Goal: Find specific page/section: Find specific page/section

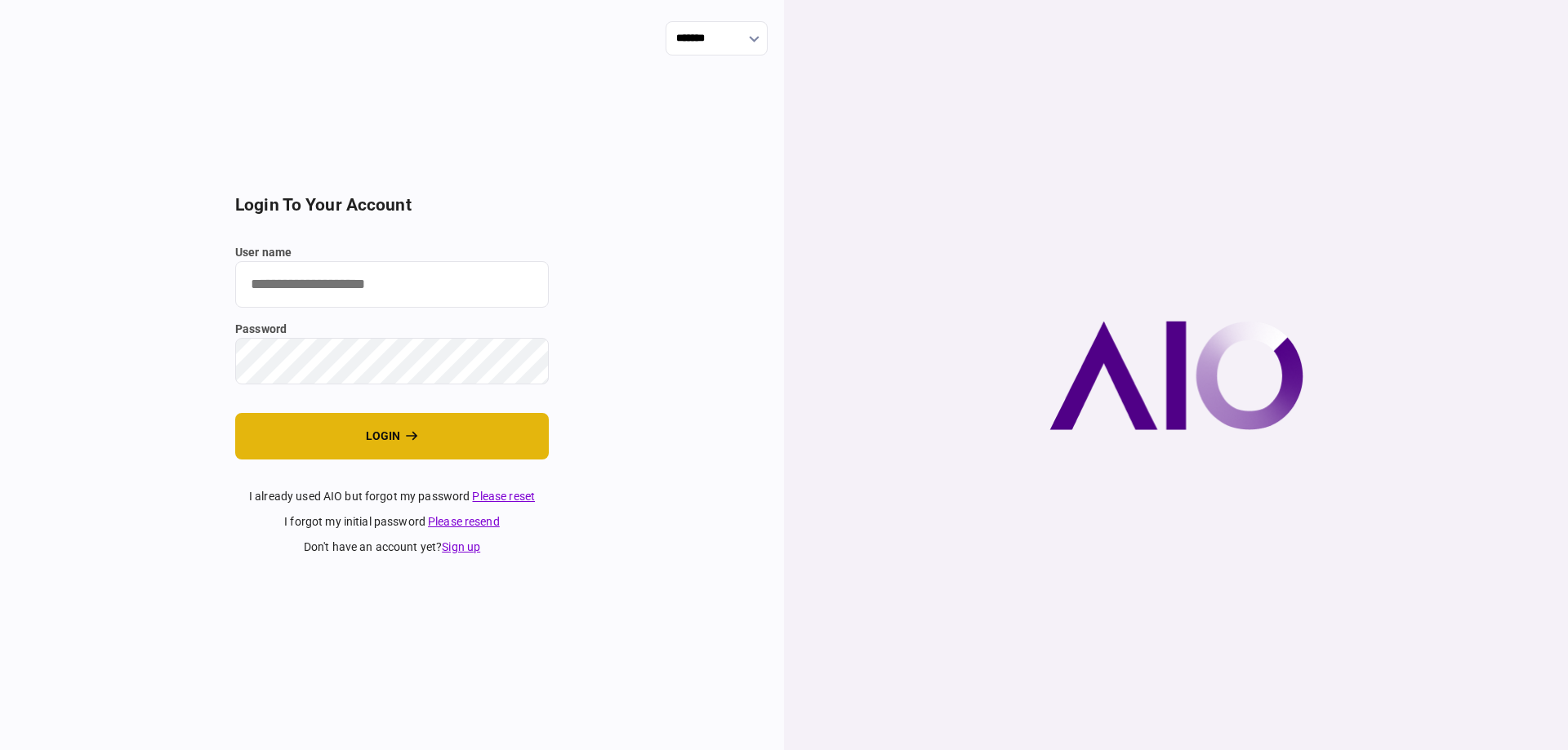
type input "*******"
click at [298, 453] on button "login" at bounding box center [392, 436] width 314 height 47
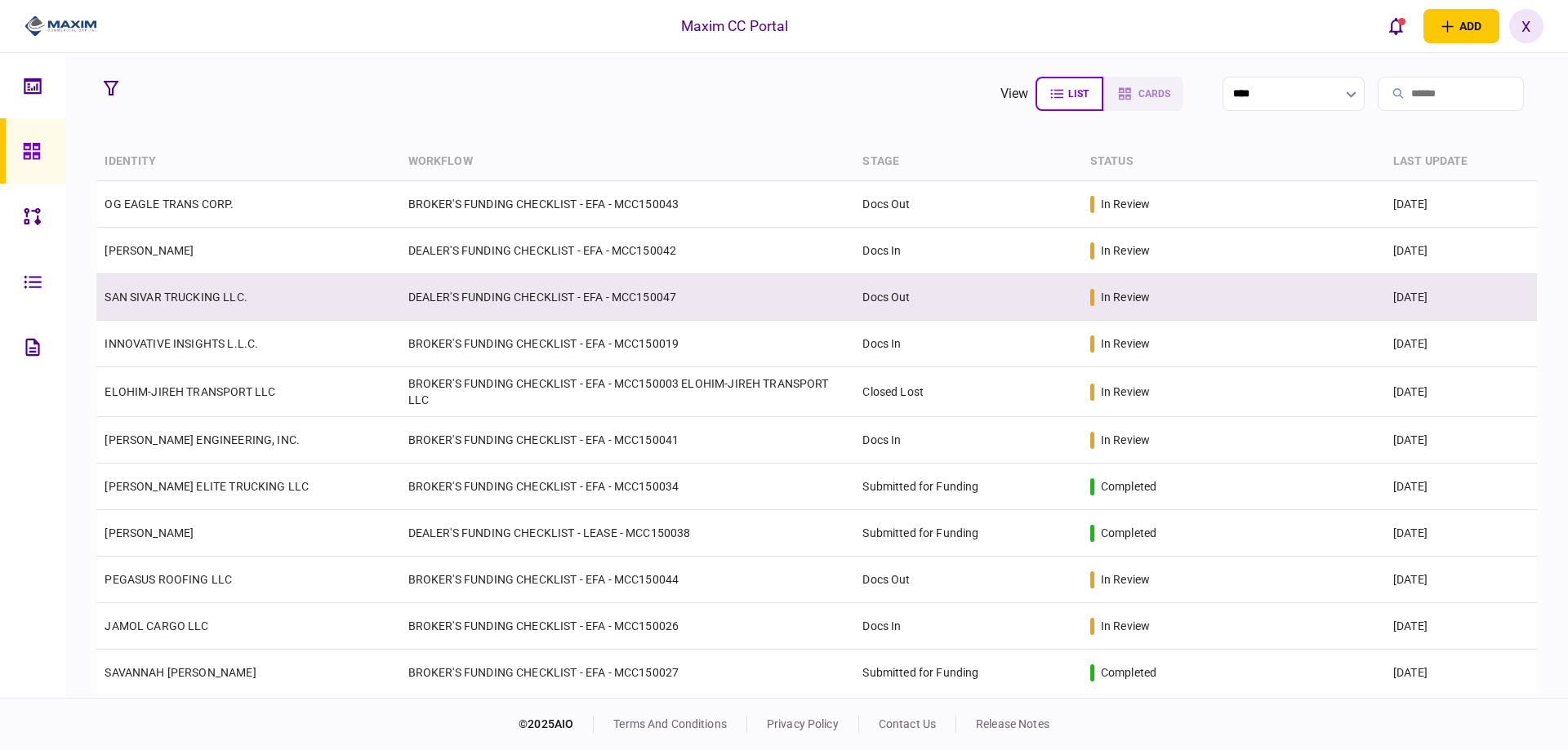
click at [150, 288] on td "SAN SIVAR TRUCKING LLC." at bounding box center [248, 297] width 303 height 47
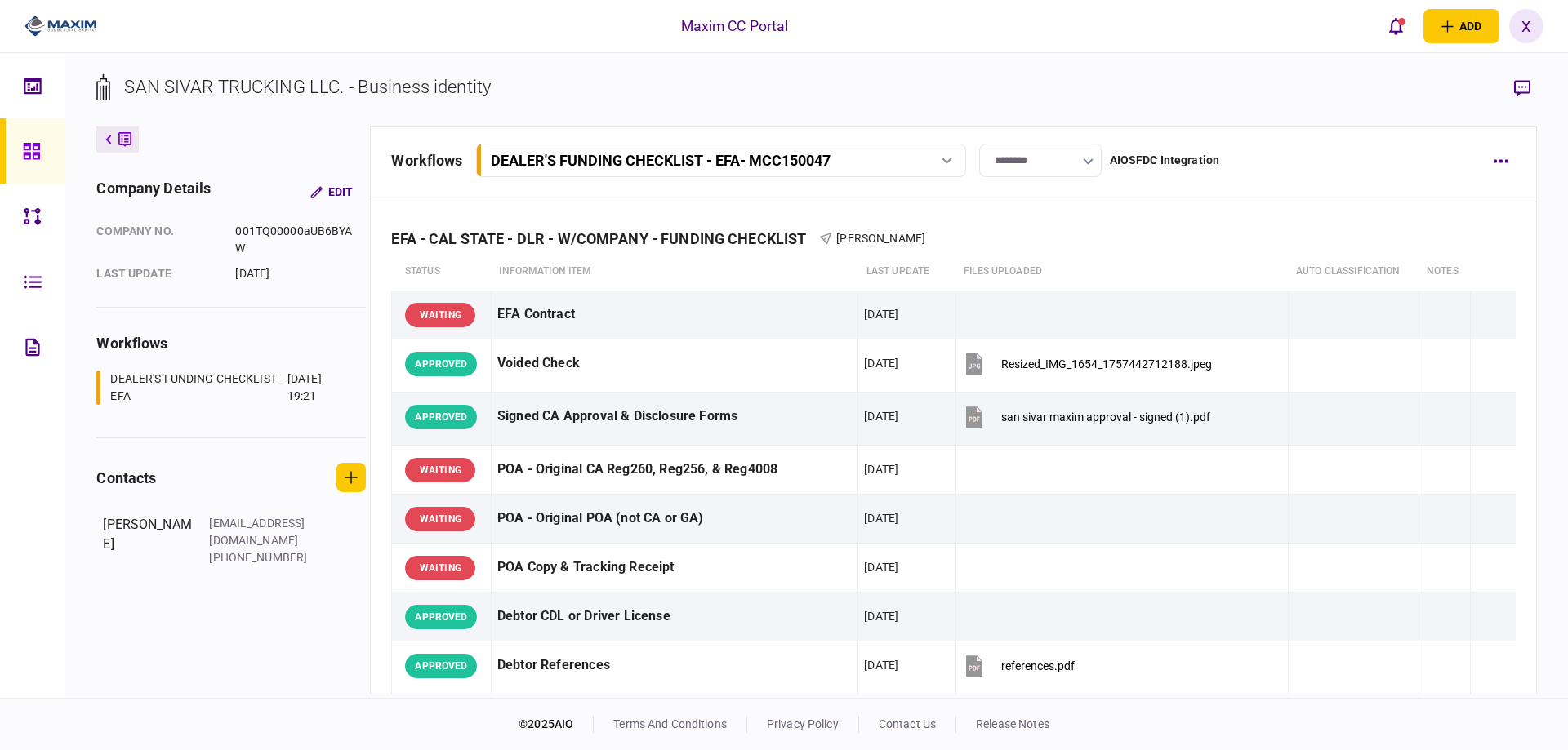
click at [46, 41] on div at bounding box center [54, 26] width 109 height 53
click at [47, 26] on img at bounding box center [61, 25] width 73 height 25
click at [76, 22] on img at bounding box center [61, 25] width 73 height 25
click at [43, 147] on div at bounding box center [36, 151] width 26 height 65
